Goal: Find contact information: Find contact information

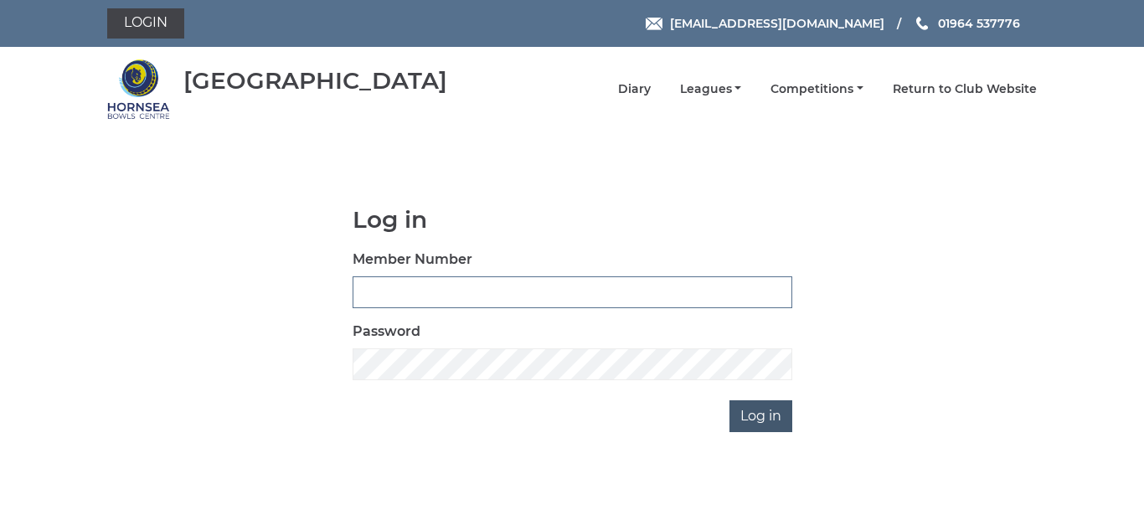
type input "0086"
click at [767, 414] on input "Log in" at bounding box center [760, 416] width 63 height 32
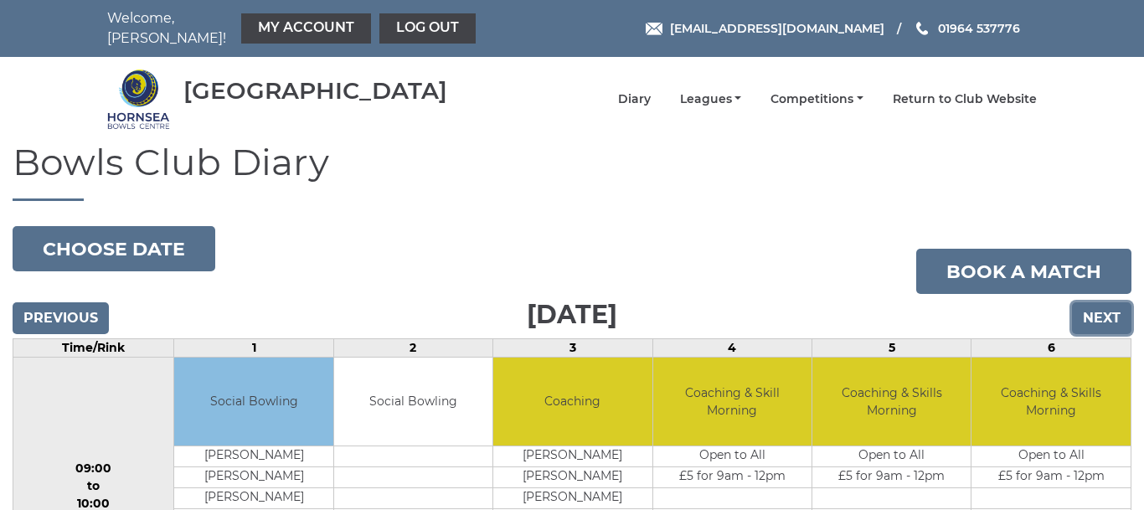
click at [1098, 307] on input "Next" at bounding box center [1101, 318] width 59 height 32
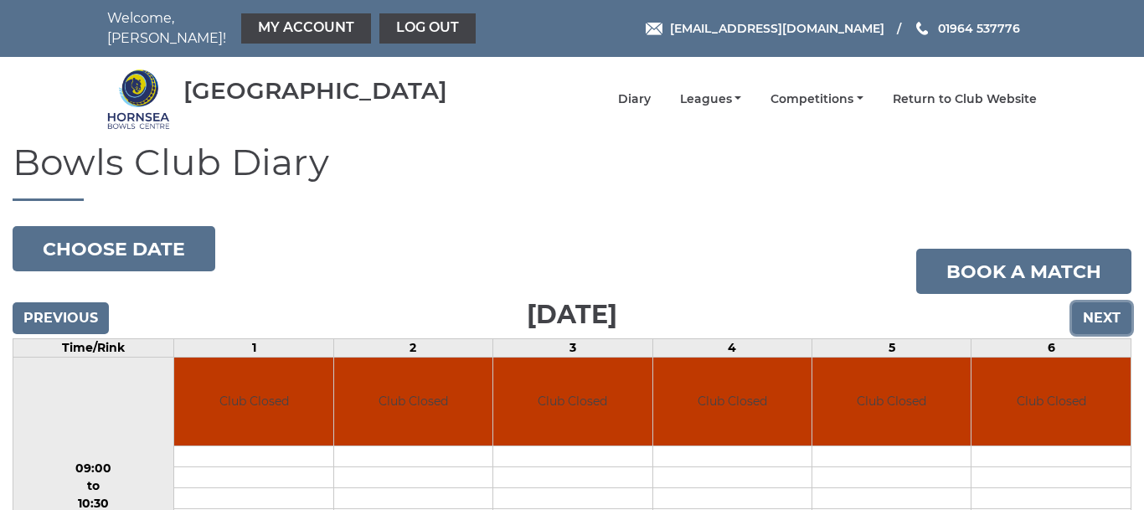
click at [1102, 308] on input "Next" at bounding box center [1101, 318] width 59 height 32
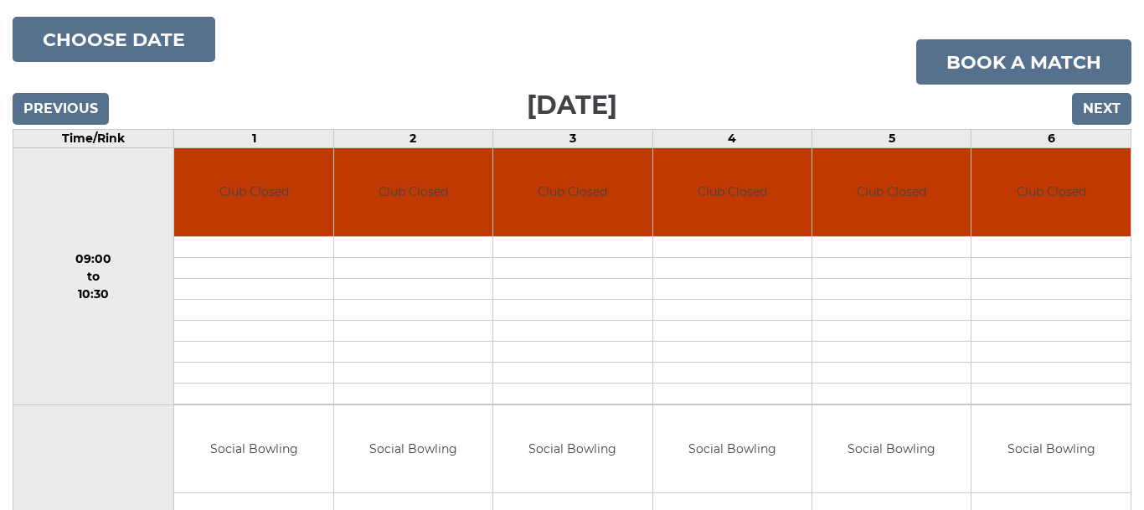
scroll to position [98, 0]
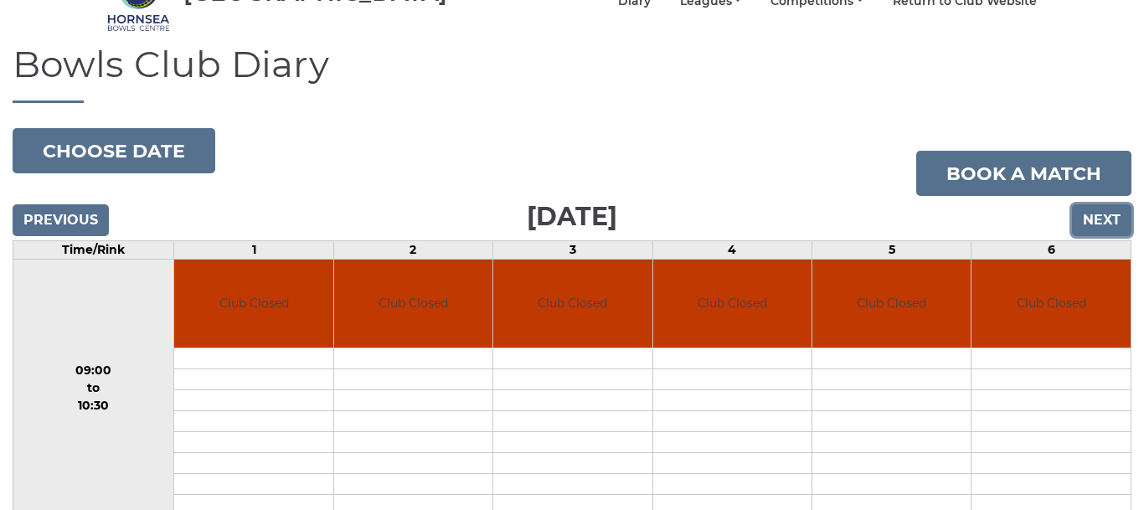
click at [1099, 208] on input "Next" at bounding box center [1101, 220] width 59 height 32
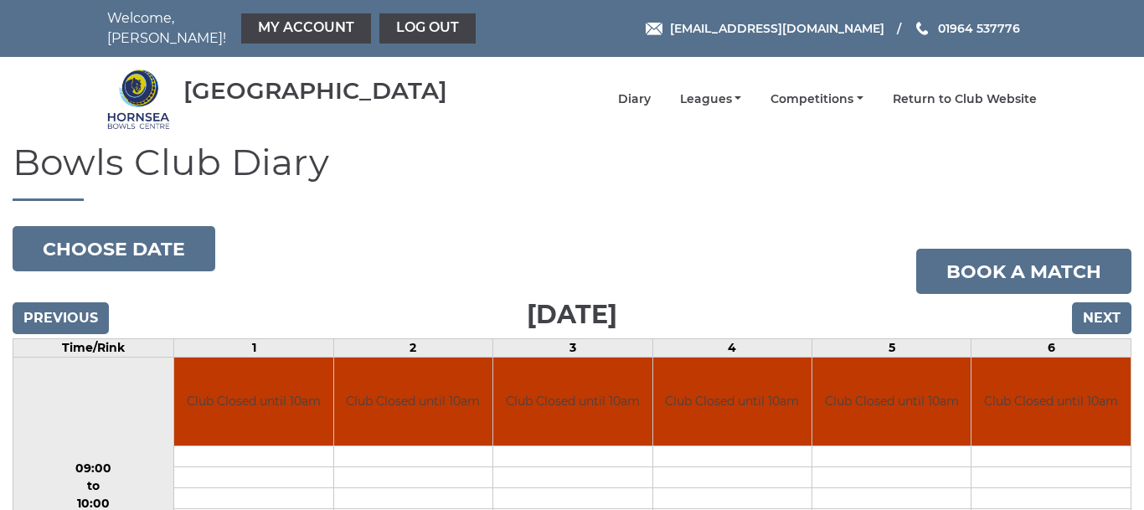
click at [1134, 69] on nav "[GEOGRAPHIC_DATA] Diary Leagues Club leagues - Winter 2025-6 Club leagues - Sum…" at bounding box center [572, 99] width 1144 height 85
click at [662, 21] on span at bounding box center [654, 30] width 17 height 18
